Goal: Task Accomplishment & Management: Manage account settings

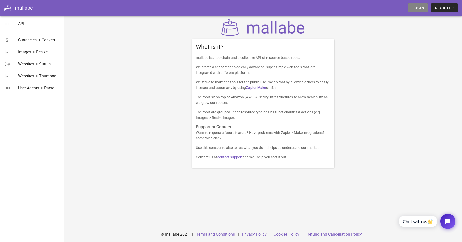
click at [422, 6] on span "Login" at bounding box center [418, 8] width 12 height 4
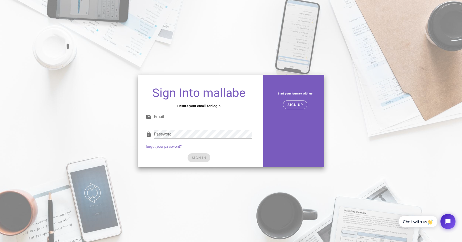
click at [193, 116] on input "Email" at bounding box center [203, 117] width 98 height 8
type input "[EMAIL_ADDRESS][DOMAIN_NAME]"
drag, startPoint x: 216, startPoint y: 116, endPoint x: 217, endPoint y: 129, distance: 12.5
click at [216, 116] on input "[EMAIL_ADDRESS][DOMAIN_NAME]" at bounding box center [203, 117] width 98 height 8
drag, startPoint x: 198, startPoint y: 159, endPoint x: 216, endPoint y: 159, distance: 17.8
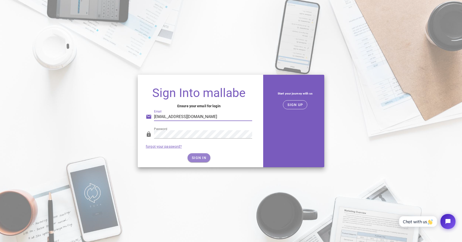
click at [198, 159] on span "SIGN IN" at bounding box center [199, 158] width 15 height 4
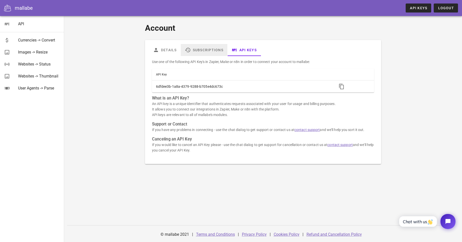
click at [195, 50] on link "Subscriptions" at bounding box center [204, 50] width 47 height 12
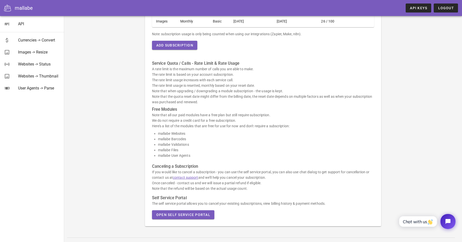
scroll to position [78, 0]
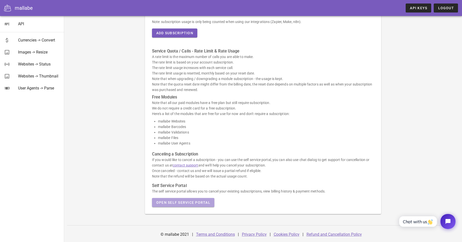
click at [190, 201] on span "Open Self Service Portal" at bounding box center [183, 203] width 54 height 4
